Goal: Transaction & Acquisition: Purchase product/service

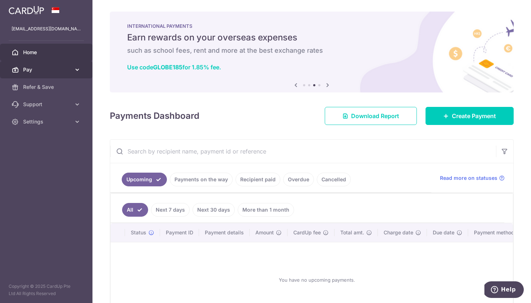
click at [70, 72] on span "Pay" at bounding box center [47, 69] width 48 height 7
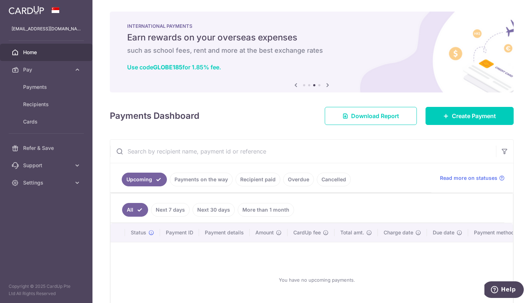
click at [208, 112] on div "Payments Dashboard Download Report Create Payment" at bounding box center [312, 114] width 404 height 21
click at [450, 107] on link "Create Payment" at bounding box center [469, 116] width 88 height 18
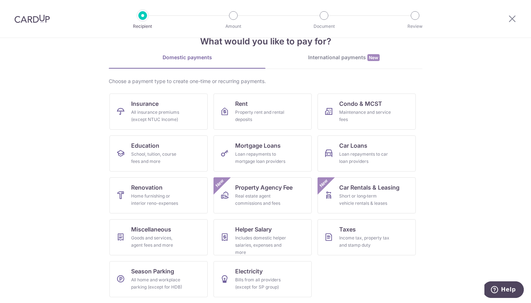
scroll to position [20, 0]
click at [344, 235] on div "Income tax, property tax and stamp duty" at bounding box center [365, 241] width 52 height 14
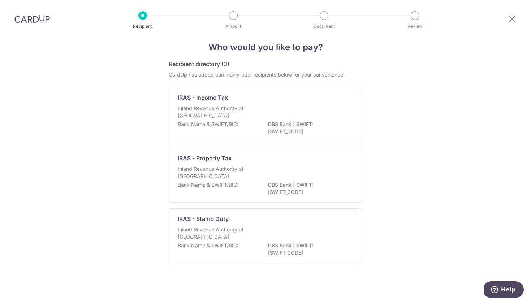
scroll to position [14, 0]
click at [196, 108] on p "Inland Revenue Authority of Singapore" at bounding box center [216, 112] width 77 height 14
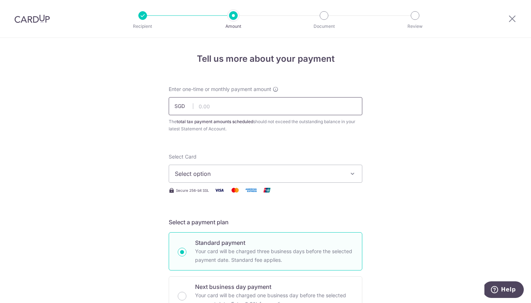
click at [210, 106] on input "text" at bounding box center [265, 106] width 193 height 18
click at [204, 107] on input "1481578" at bounding box center [265, 106] width 193 height 18
type input "14,815.78"
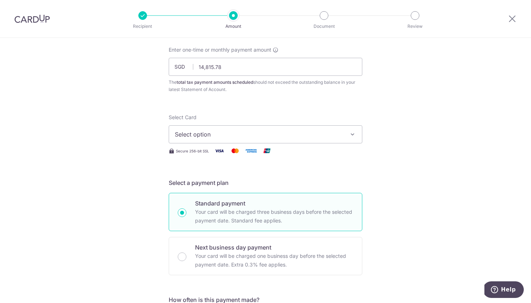
click at [192, 139] on button "Select option" at bounding box center [265, 134] width 193 height 18
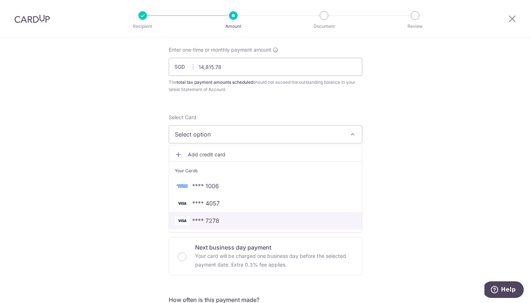
click at [205, 222] on span "**** 7278" at bounding box center [205, 220] width 27 height 9
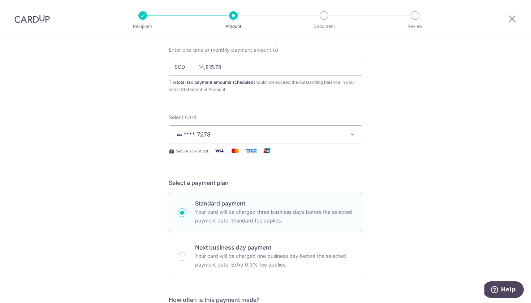
click at [188, 141] on button "**** 7278" at bounding box center [265, 134] width 193 height 18
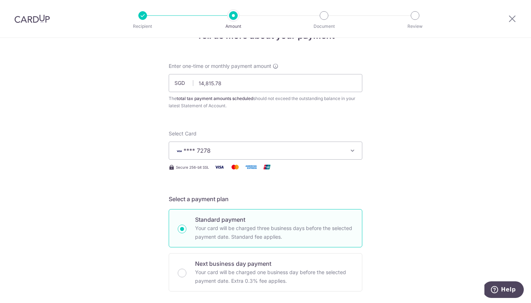
scroll to position [18, 0]
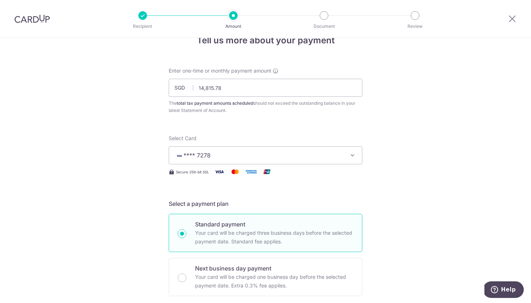
click at [211, 153] on span "**** 7278" at bounding box center [259, 155] width 168 height 9
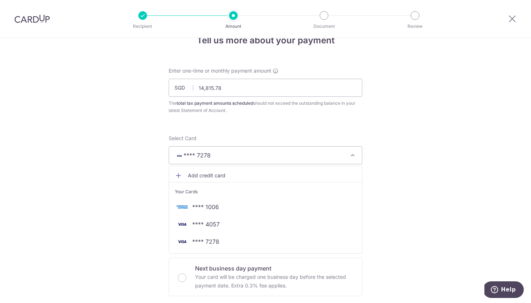
click at [204, 172] on span "Add credit card" at bounding box center [272, 175] width 168 height 7
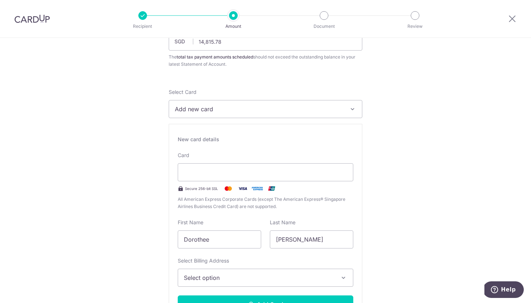
scroll to position [86, 0]
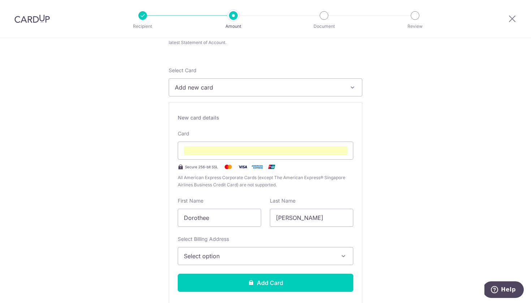
click at [283, 258] on span "Select option" at bounding box center [259, 256] width 150 height 9
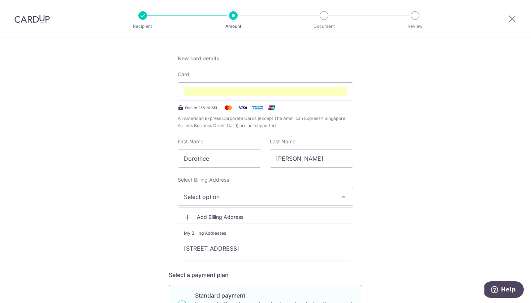
scroll to position [195, 0]
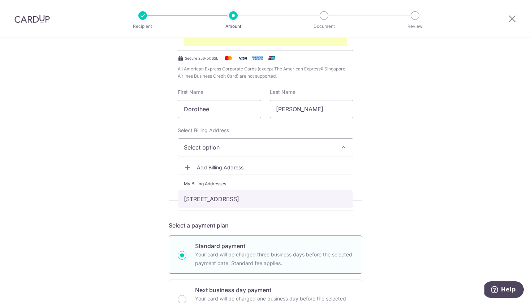
click at [262, 201] on link "33 Fort Road, 15-04, Singapore, Singapore-439092" at bounding box center [265, 198] width 175 height 17
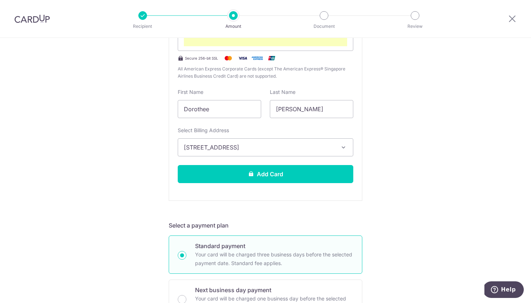
click at [405, 165] on div "Tell us more about your payment Enter one-time or monthly payment amount SGD 14…" at bounding box center [265, 277] width 531 height 868
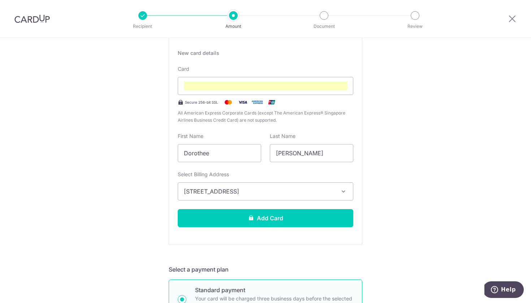
scroll to position [139, 0]
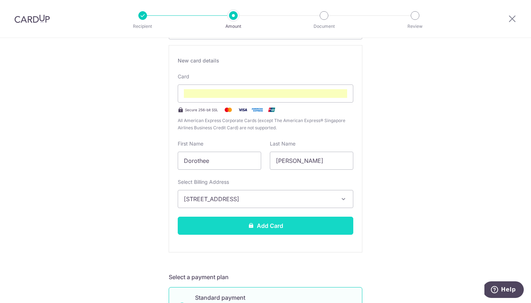
click at [270, 228] on button "Add Card" at bounding box center [265, 226] width 175 height 18
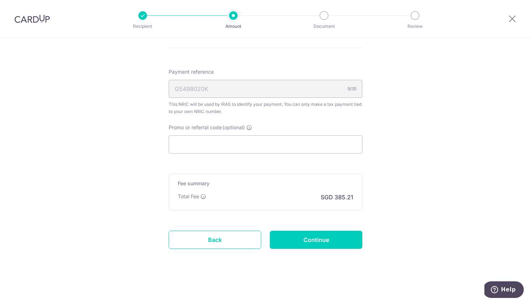
scroll to position [405, 0]
click at [332, 239] on input "Continue" at bounding box center [316, 240] width 92 height 18
type input "Create Schedule"
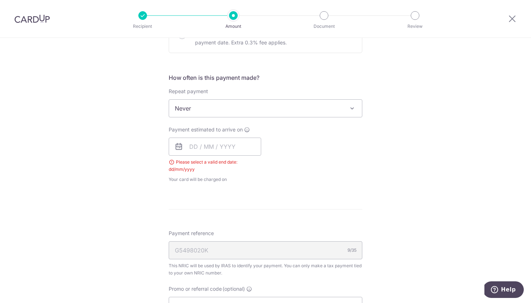
scroll to position [265, 0]
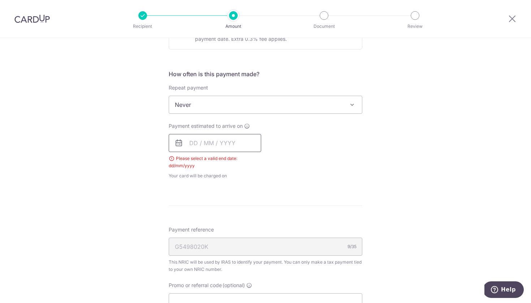
click at [198, 145] on input "text" at bounding box center [215, 143] width 92 height 18
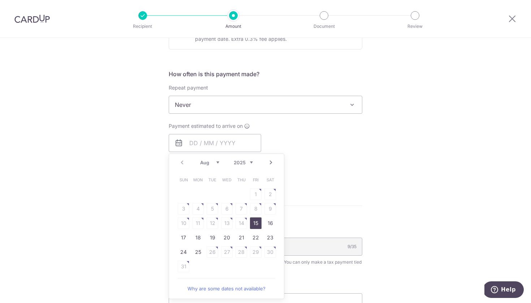
click at [254, 223] on link "15" at bounding box center [256, 223] width 12 height 12
type input "15/08/2025"
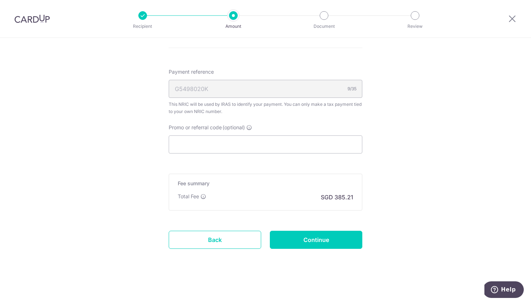
scroll to position [435, 0]
click at [330, 244] on input "Continue" at bounding box center [316, 240] width 92 height 18
type input "Create Schedule"
click at [195, 149] on input "Promo or referral code (optional)" at bounding box center [265, 144] width 193 height 18
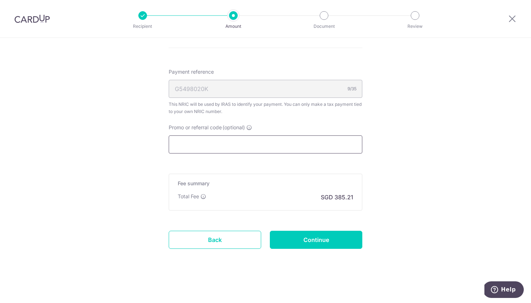
paste input "VTAX25R"
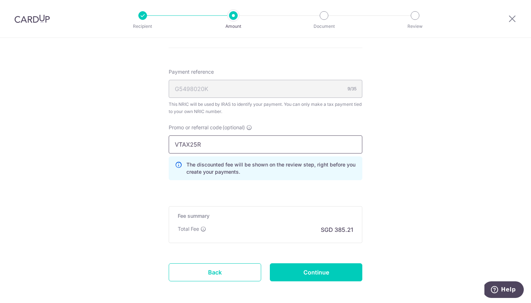
type input "VTAX25R"
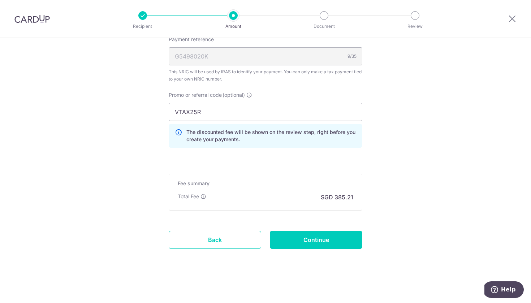
scroll to position [467, 0]
click at [205, 113] on input "VTAX25R" at bounding box center [265, 112] width 193 height 18
click at [295, 240] on input "Continue" at bounding box center [316, 240] width 92 height 18
type input "Update Schedule"
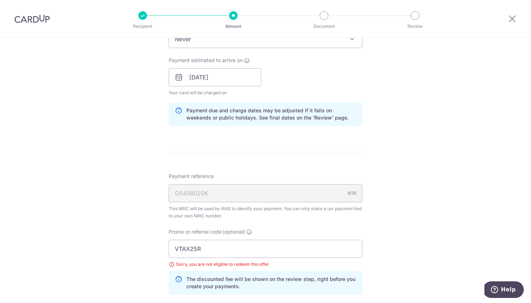
scroll to position [332, 0]
click at [193, 245] on input "VTAX25R" at bounding box center [265, 248] width 193 height 18
paste input "ONE"
type input "VTAX25ONE"
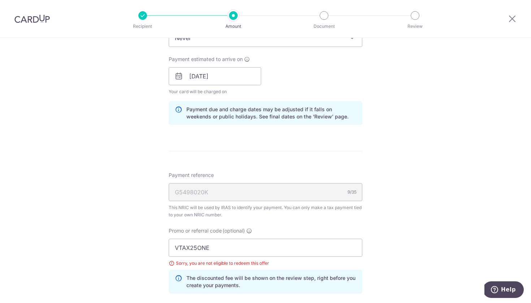
click at [403, 191] on div "Tell us more about your payment Enter one-time or monthly payment amount SGD 14…" at bounding box center [265, 77] width 531 height 742
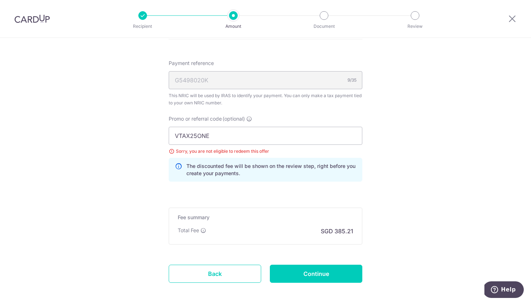
scroll to position [460, 0]
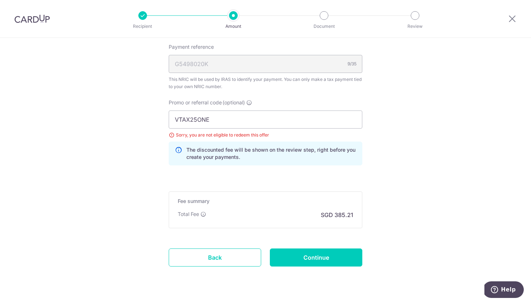
click at [250, 124] on input "VTAX25ONE" at bounding box center [265, 119] width 193 height 18
click button "Add Card" at bounding box center [0, 0] width 0 height 0
click at [305, 256] on input "Continue" at bounding box center [316, 257] width 92 height 18
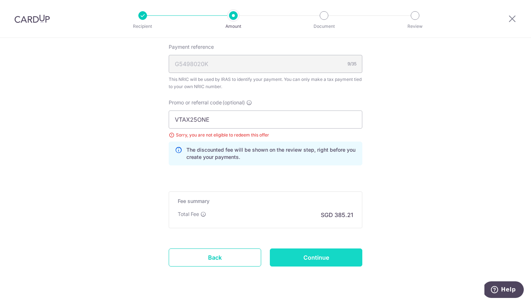
type input "Update Schedule"
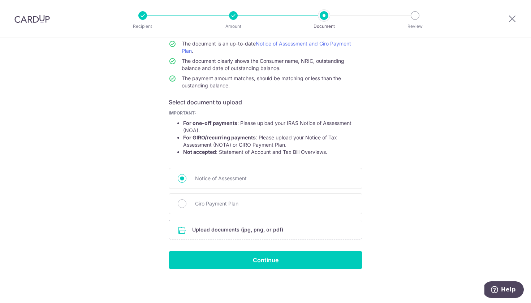
scroll to position [66, 0]
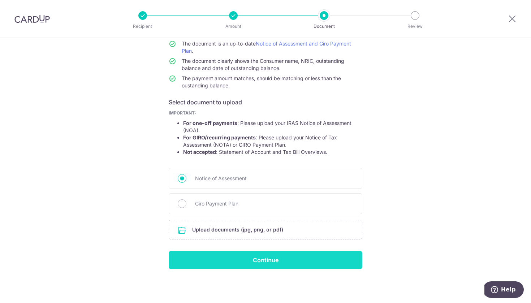
click at [207, 261] on input "Continue" at bounding box center [265, 260] width 193 height 18
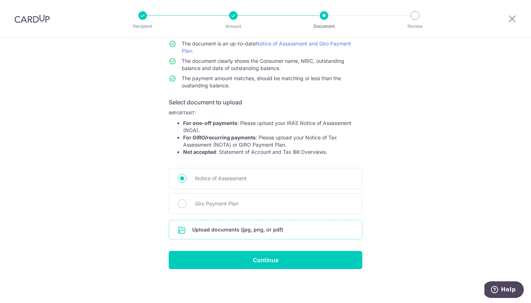
click at [258, 234] on input "file" at bounding box center [265, 229] width 193 height 19
click at [283, 228] on input "file" at bounding box center [265, 229] width 193 height 19
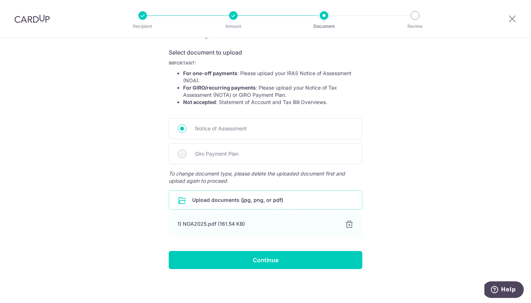
scroll to position [115, 0]
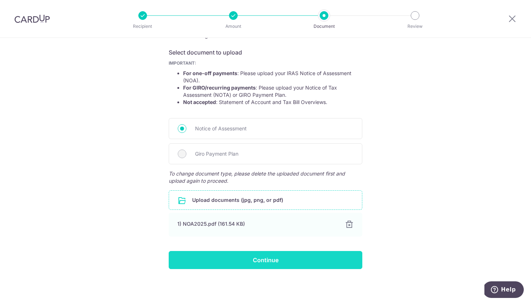
click at [207, 259] on input "Continue" at bounding box center [265, 260] width 193 height 18
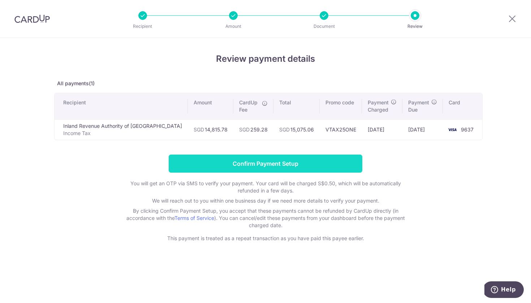
click at [269, 165] on input "Confirm Payment Setup" at bounding box center [265, 163] width 193 height 18
